Goal: Information Seeking & Learning: Understand process/instructions

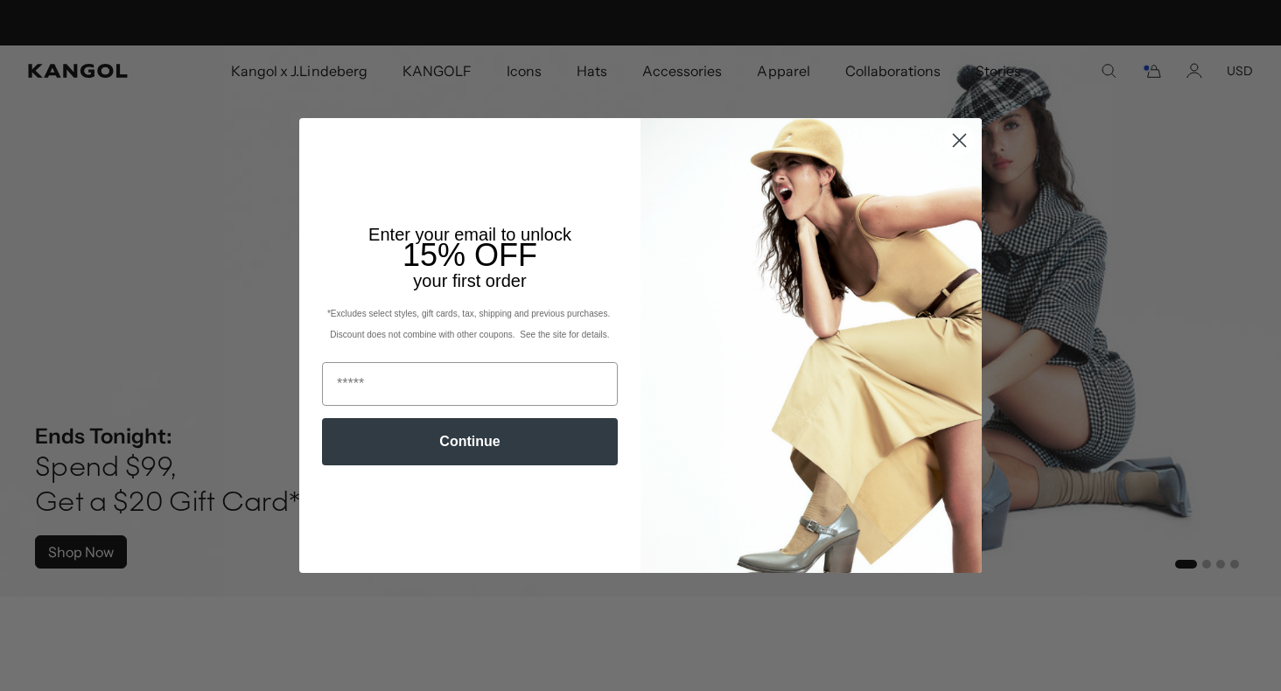
click at [960, 139] on icon "Close dialog" at bounding box center [960, 140] width 12 height 12
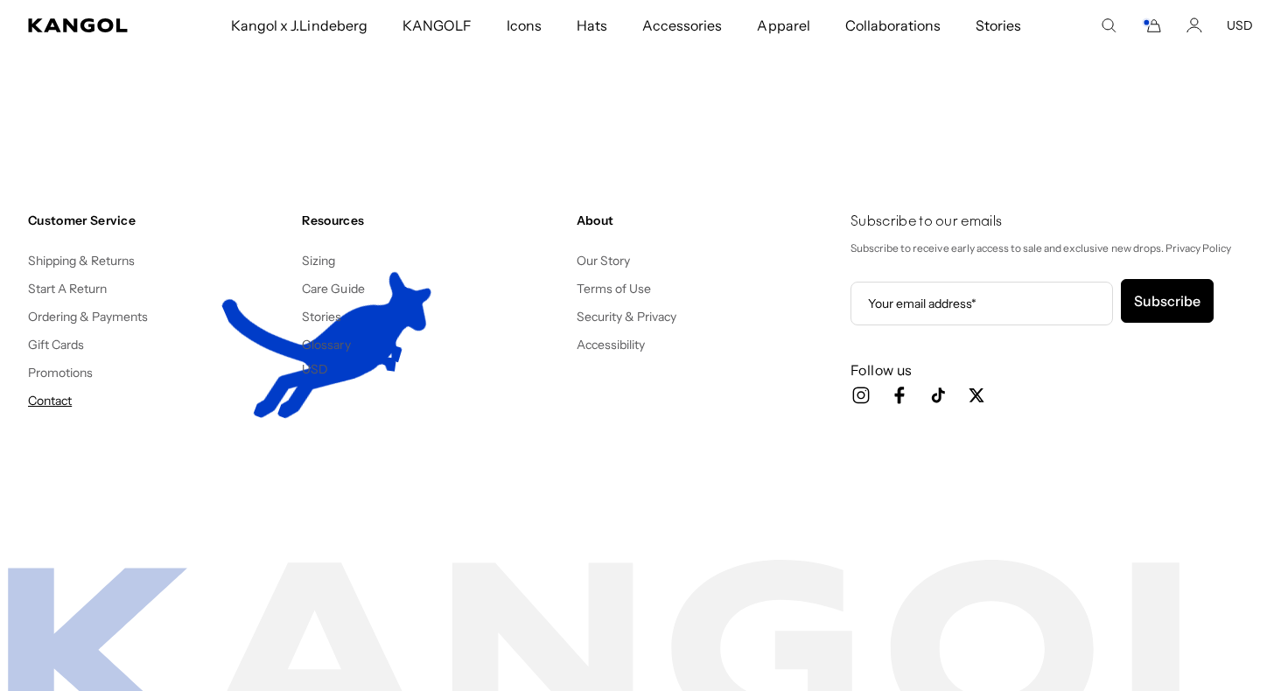
click at [65, 400] on link "Contact" at bounding box center [50, 401] width 44 height 16
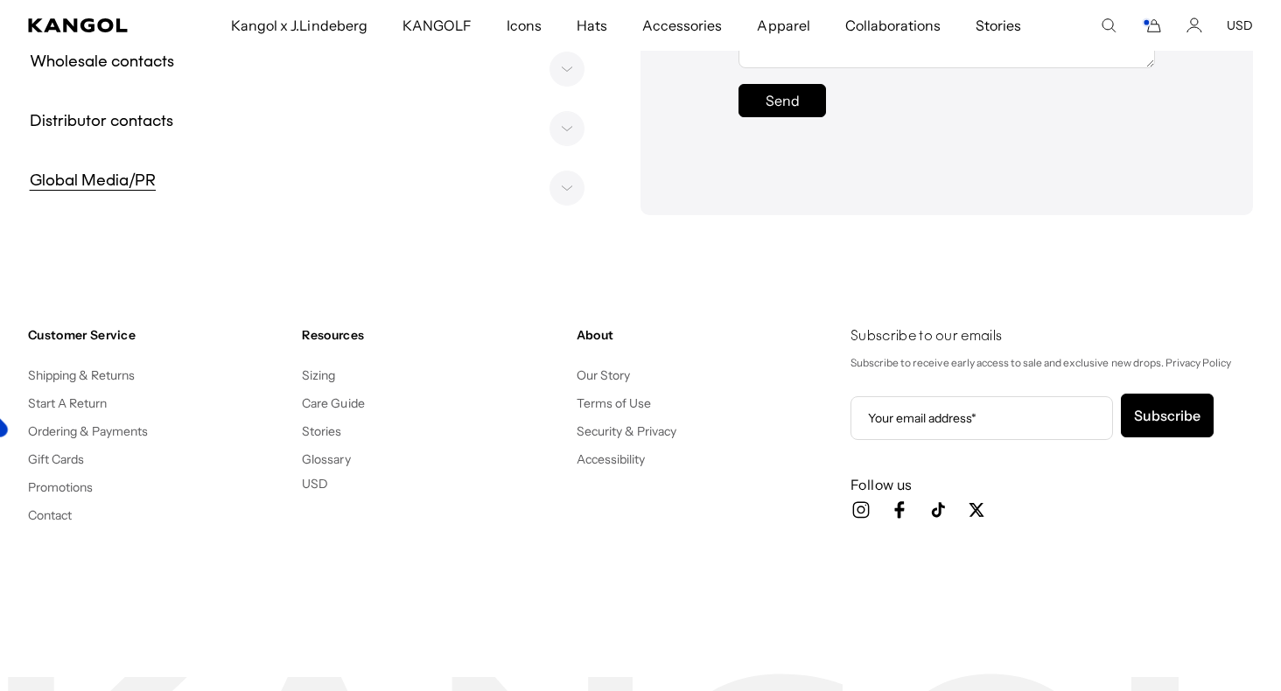
scroll to position [849, 0]
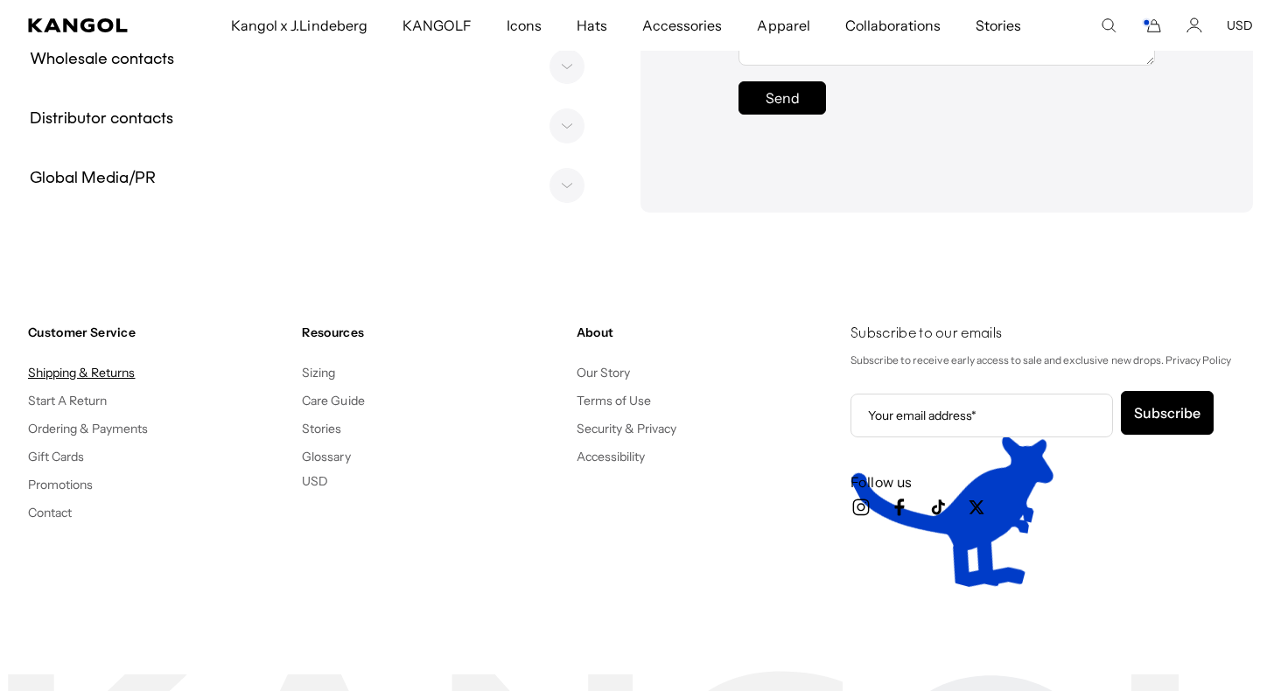
click at [97, 376] on link "Shipping & Returns" at bounding box center [82, 373] width 108 height 16
